Goal: Transaction & Acquisition: Obtain resource

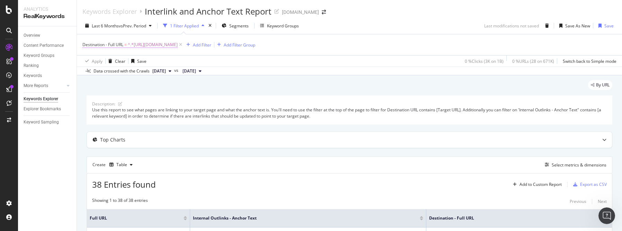
click at [178, 46] on span "^.*[URL][DOMAIN_NAME]" at bounding box center [153, 45] width 50 height 10
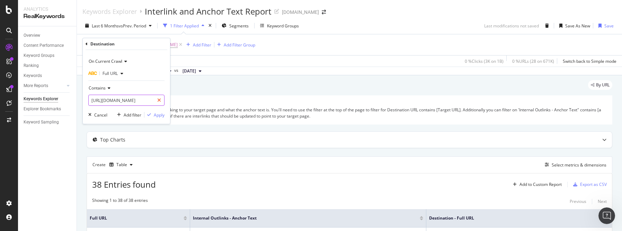
click at [160, 99] on icon at bounding box center [159, 100] width 4 height 5
click at [148, 99] on input "text" at bounding box center [127, 100] width 76 height 11
paste input "[URL][DOMAIN_NAME]"
type input "[URL][DOMAIN_NAME]"
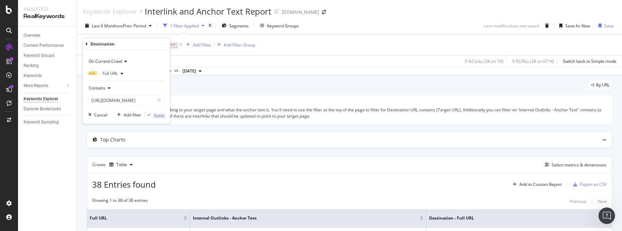
scroll to position [0, 0]
click at [154, 116] on div "Apply" at bounding box center [159, 115] width 11 height 6
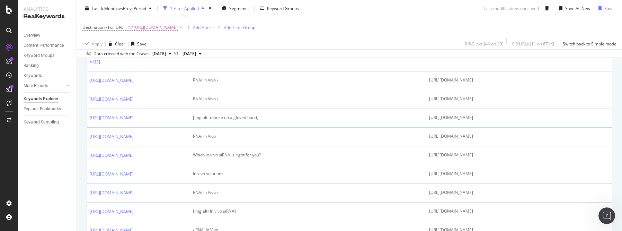
scroll to position [1, 0]
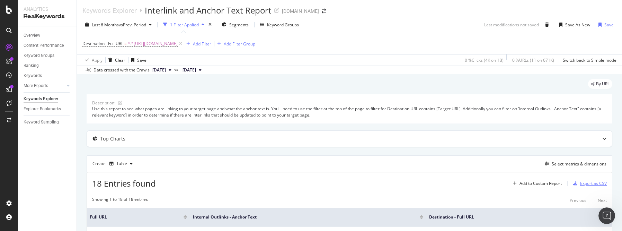
click at [582, 181] on div "Export as CSV" at bounding box center [593, 183] width 27 height 6
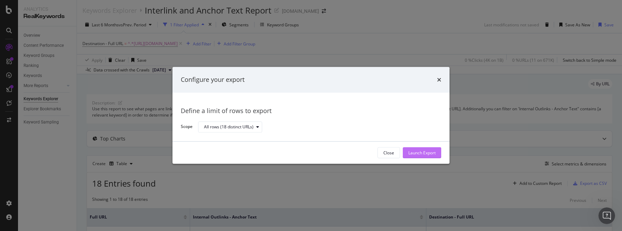
click at [420, 150] on div "Launch Export" at bounding box center [421, 153] width 27 height 6
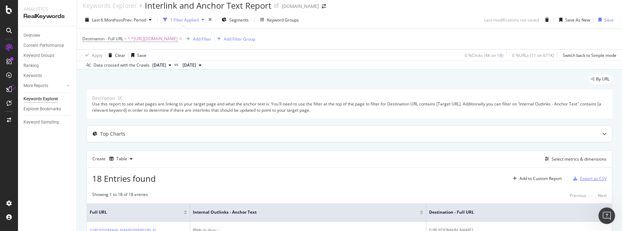
scroll to position [5, 0]
